Goal: Task Accomplishment & Management: Manage account settings

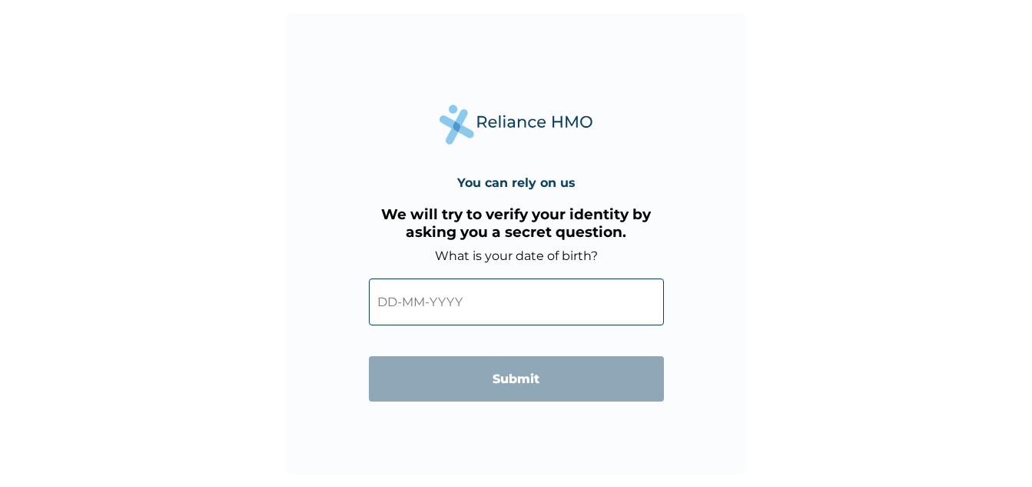
click at [400, 307] on input "text" at bounding box center [516, 301] width 295 height 47
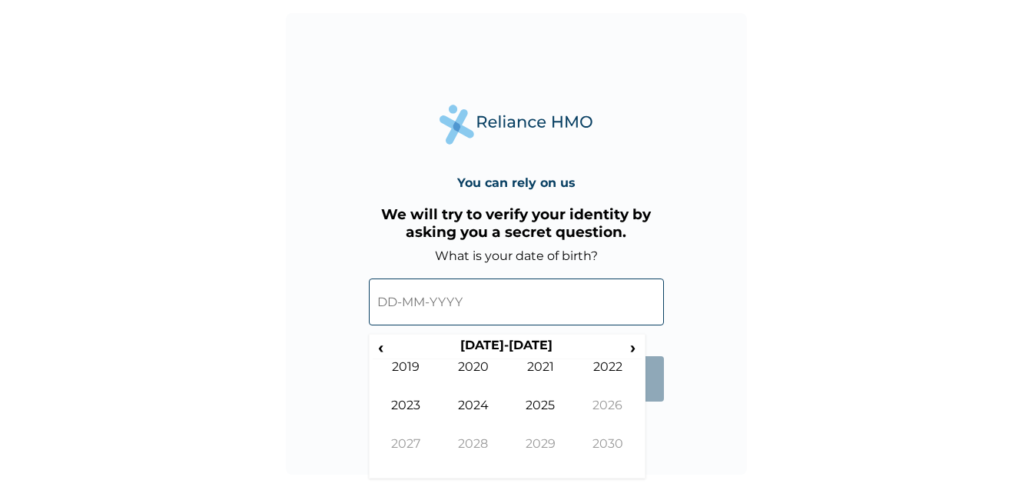
click at [653, 421] on div "You can rely on us We will try to verify your identity by asking you a secret q…" at bounding box center [516, 243] width 461 height 461
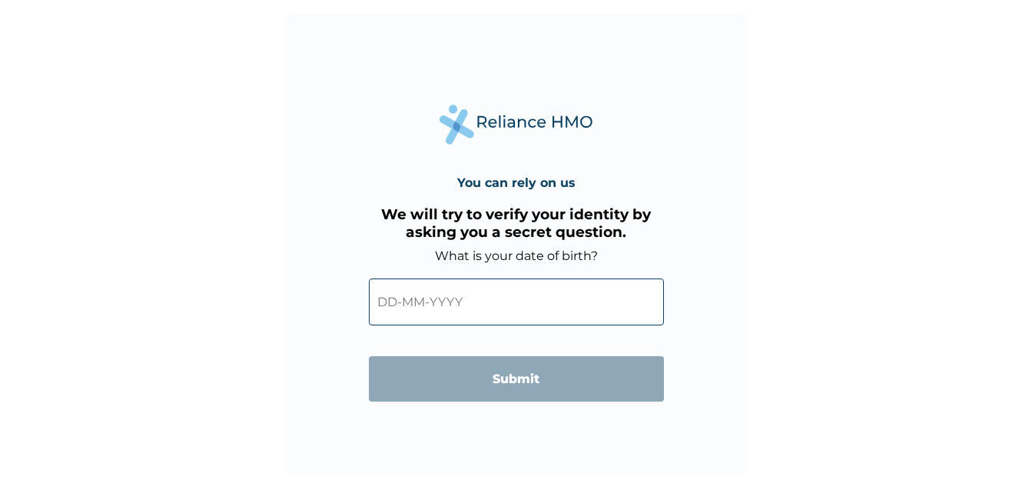
click at [510, 308] on input "text" at bounding box center [516, 301] width 295 height 47
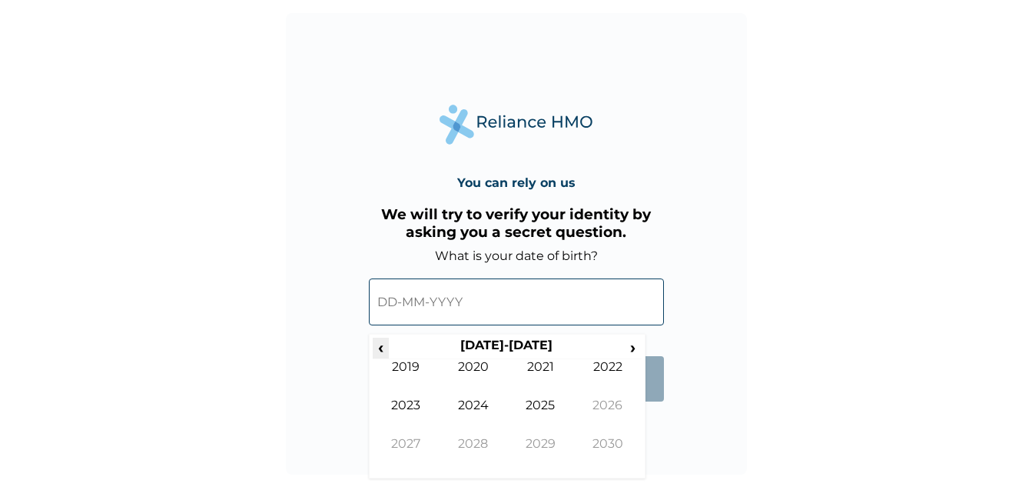
click at [384, 350] on span "‹" at bounding box center [381, 346] width 16 height 19
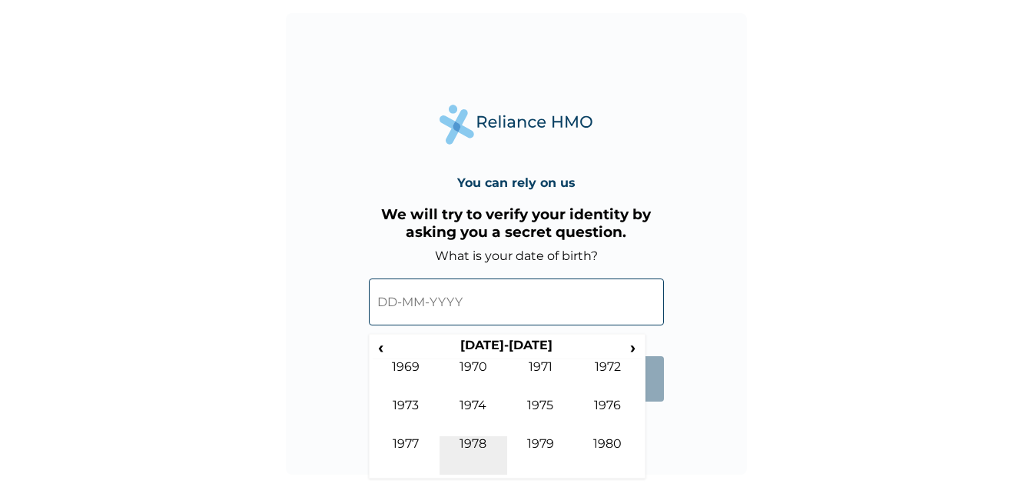
click at [476, 440] on td "1978" at bounding box center [474, 455] width 68 height 38
click at [475, 440] on td "Oct" at bounding box center [474, 455] width 68 height 38
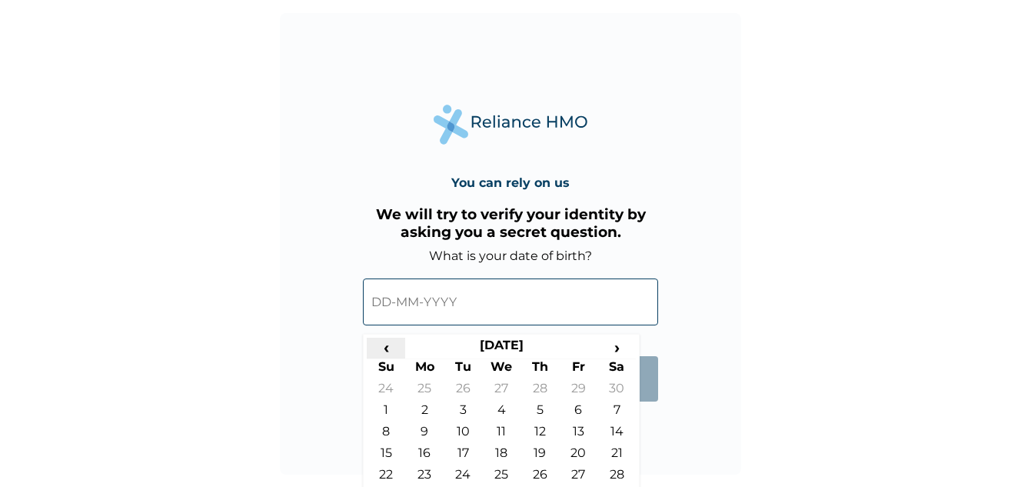
click at [387, 351] on span "‹" at bounding box center [386, 346] width 38 height 19
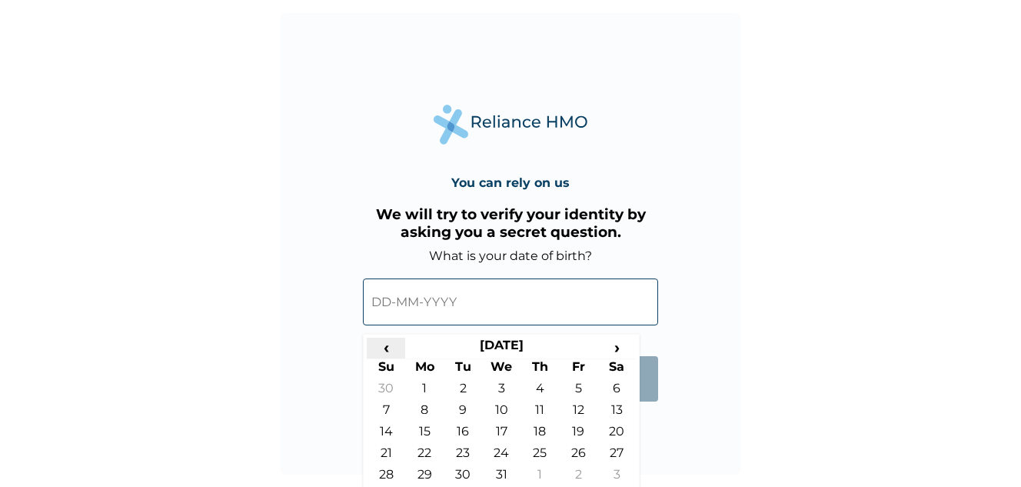
click at [387, 351] on span "‹" at bounding box center [386, 346] width 38 height 19
click at [388, 453] on td "16" at bounding box center [386, 456] width 38 height 22
type input "[DATE]"
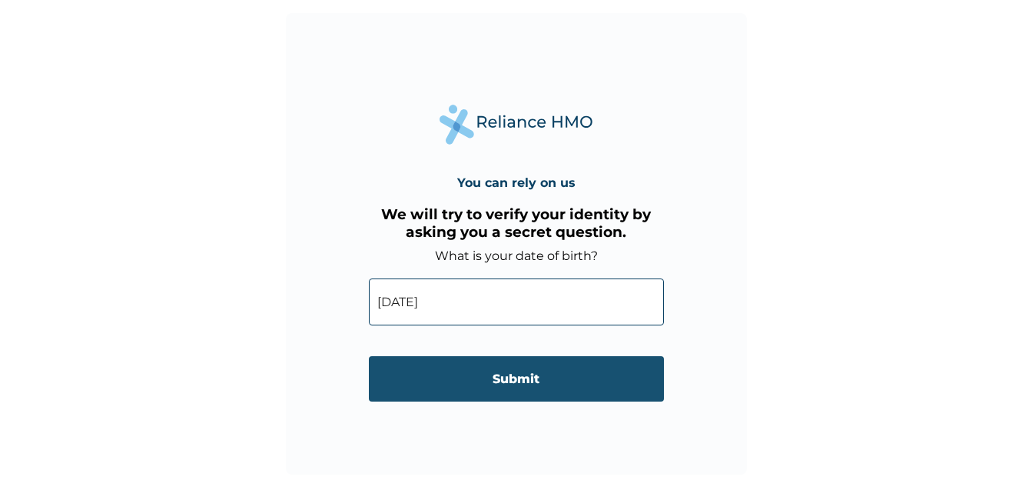
click at [540, 375] on input "Submit" at bounding box center [516, 378] width 295 height 45
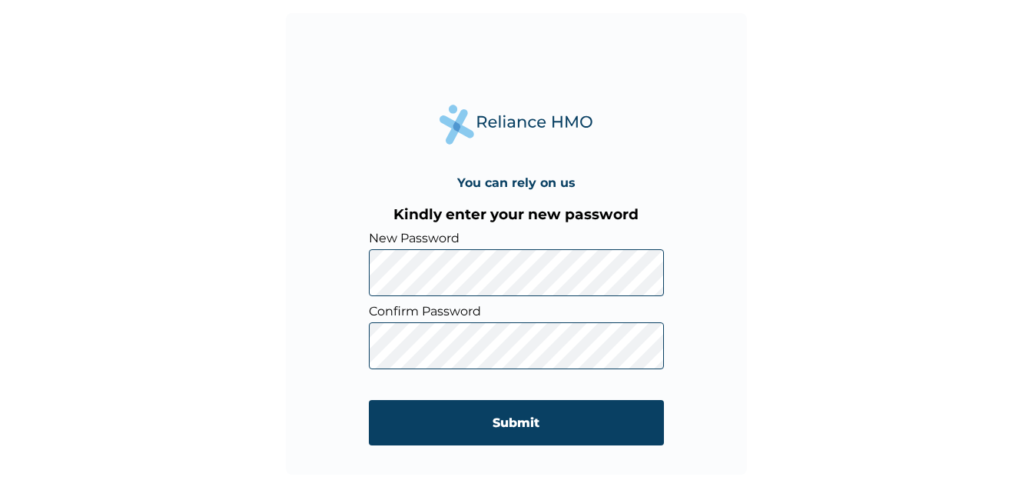
click at [512, 420] on input "Submit" at bounding box center [516, 422] width 295 height 45
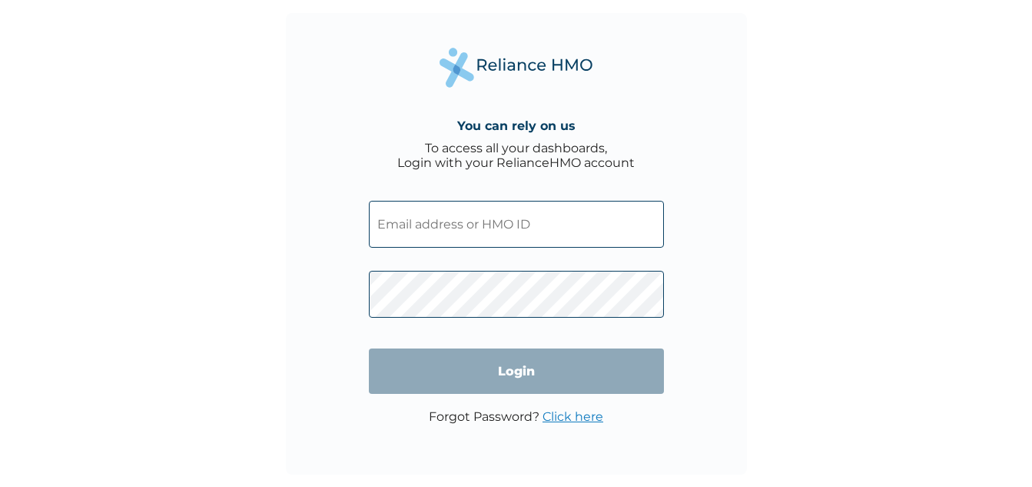
type input "RPO/10077/A"
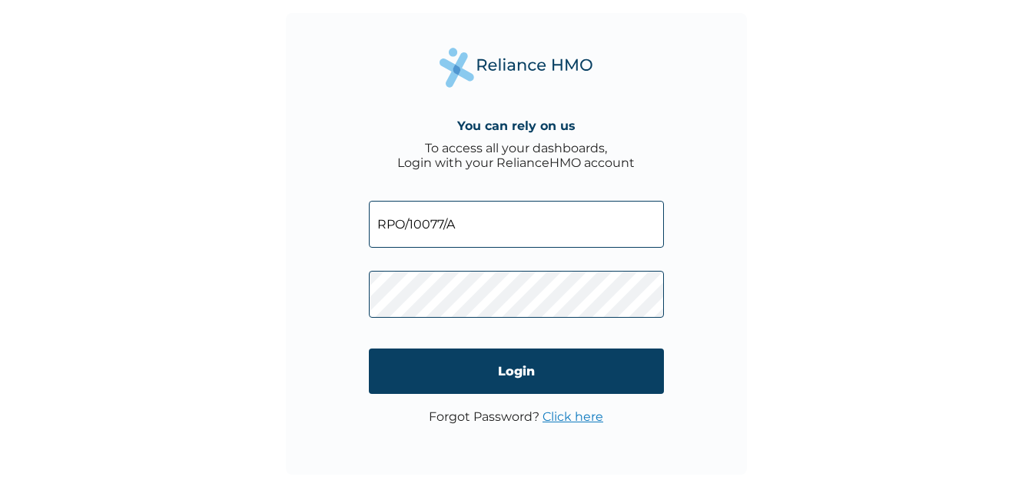
click at [700, 387] on div "You can rely on us To access all your dashboards, Login with your RelianceHMO a…" at bounding box center [516, 243] width 461 height 461
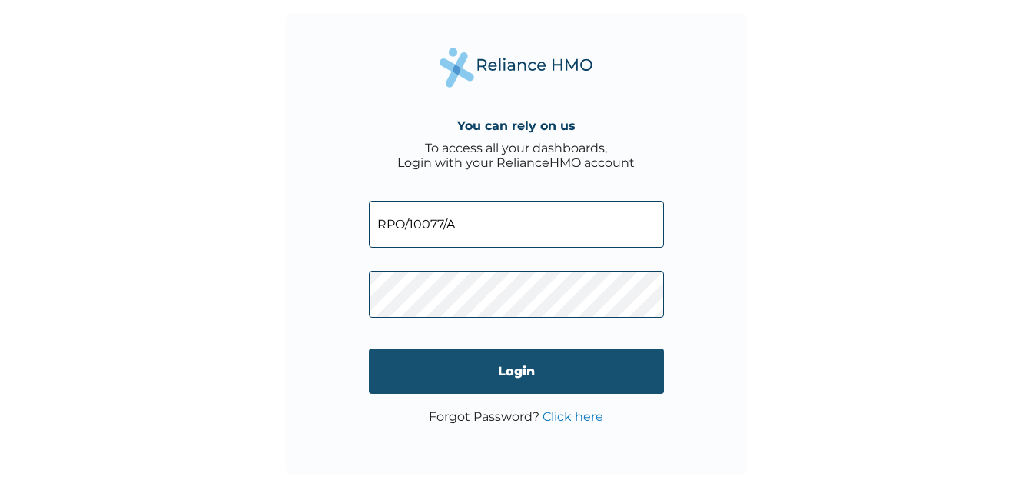
click at [516, 367] on input "Login" at bounding box center [516, 370] width 295 height 45
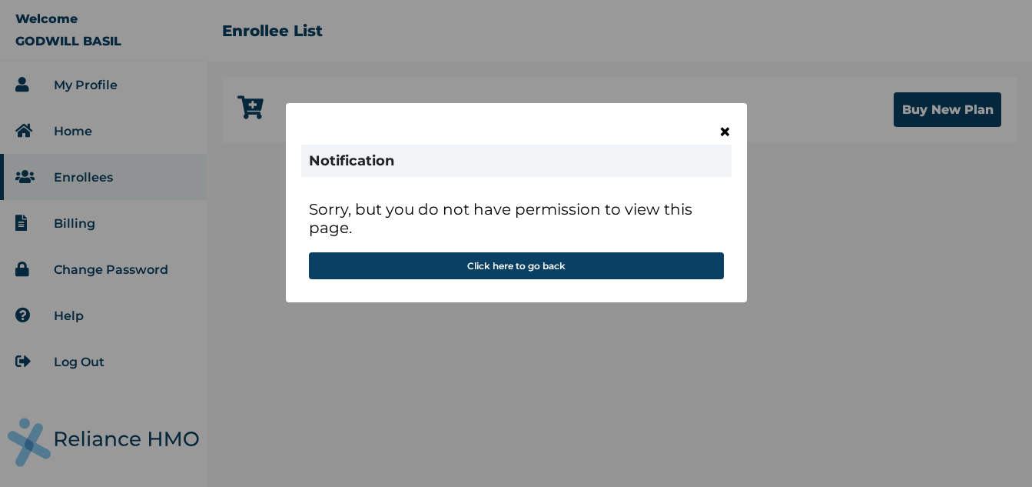
click at [724, 131] on span "×" at bounding box center [725, 131] width 13 height 26
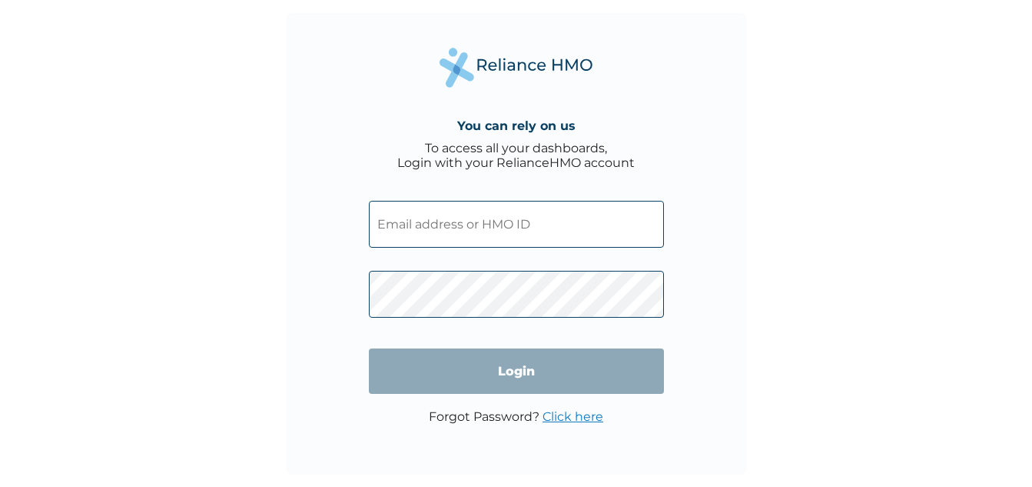
type input "RPO/10077/A"
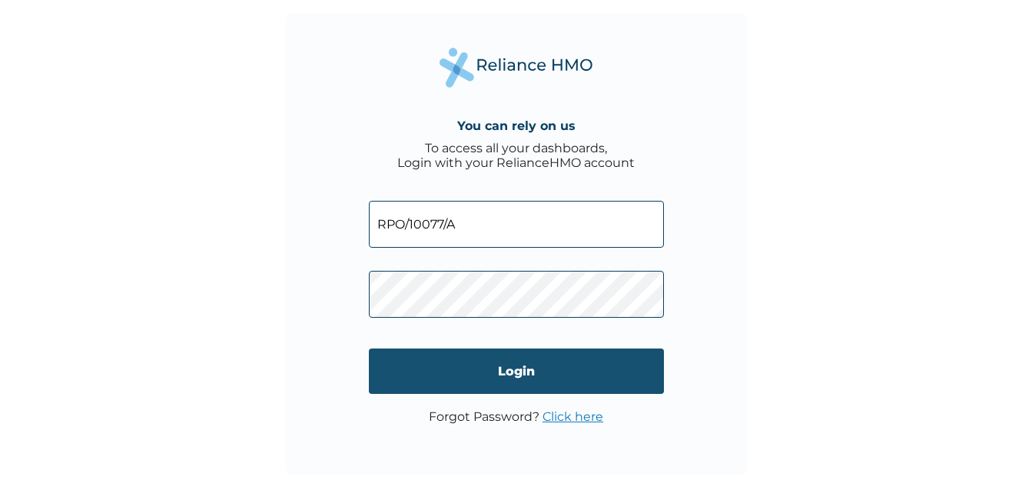
click at [521, 367] on input "Login" at bounding box center [516, 370] width 295 height 45
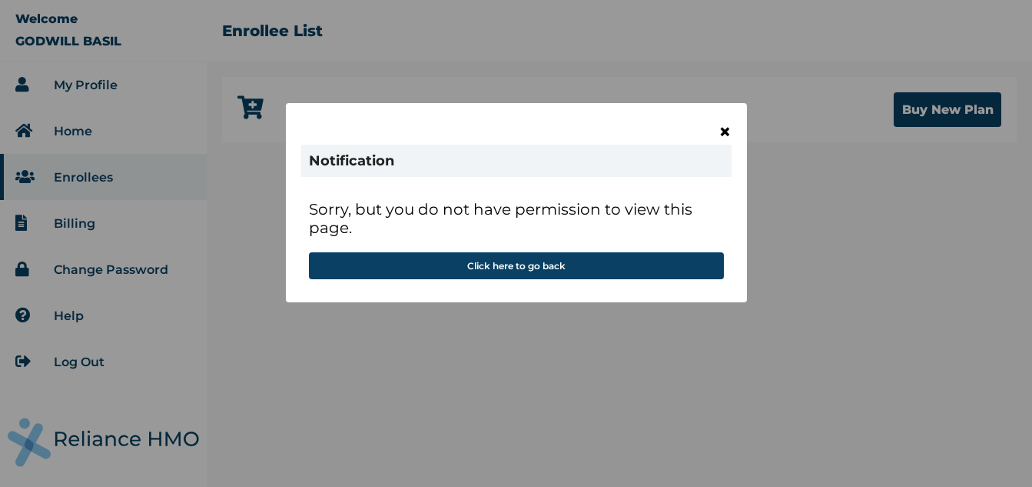
click at [720, 134] on span "×" at bounding box center [725, 131] width 13 height 26
click at [720, 135] on span "×" at bounding box center [725, 131] width 13 height 26
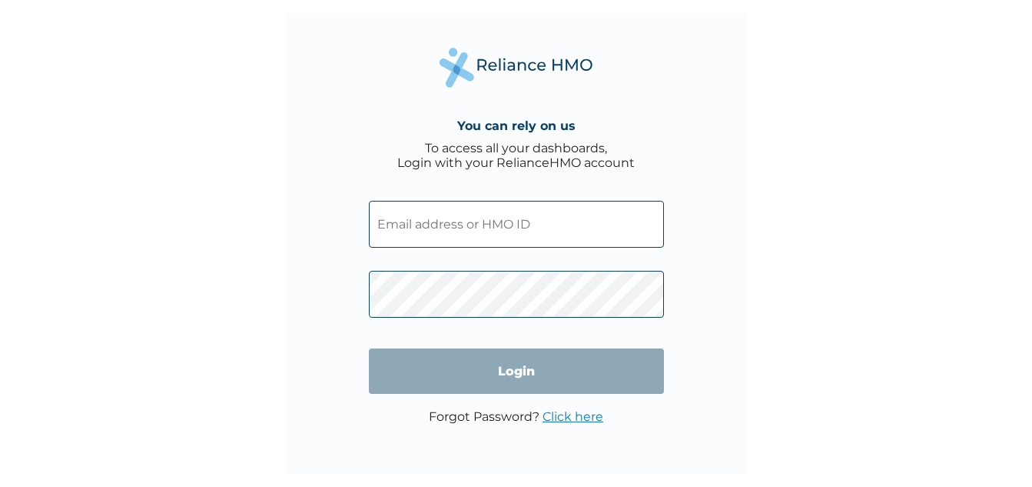
type input "RPO/10077/A"
click at [511, 369] on input "Login" at bounding box center [516, 370] width 295 height 45
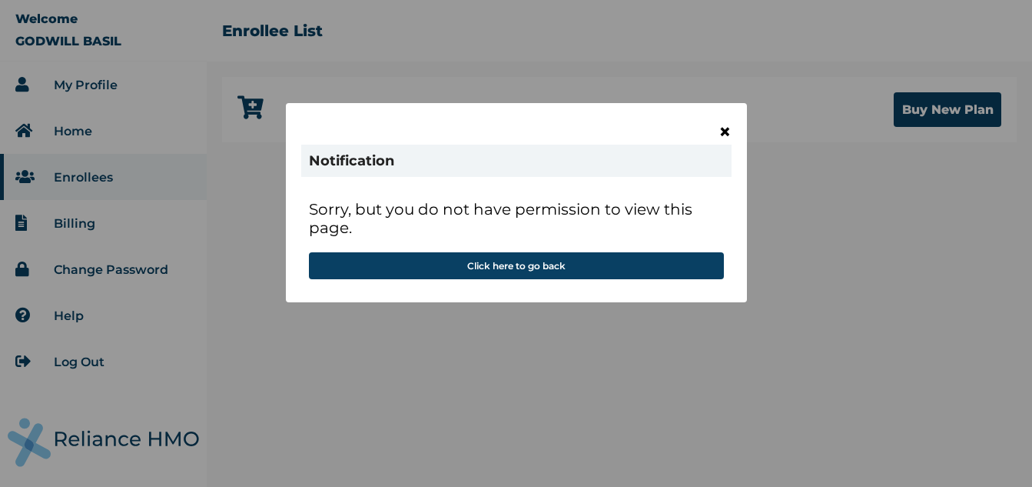
click at [731, 125] on span "×" at bounding box center [725, 131] width 13 height 26
